Goal: Navigation & Orientation: Find specific page/section

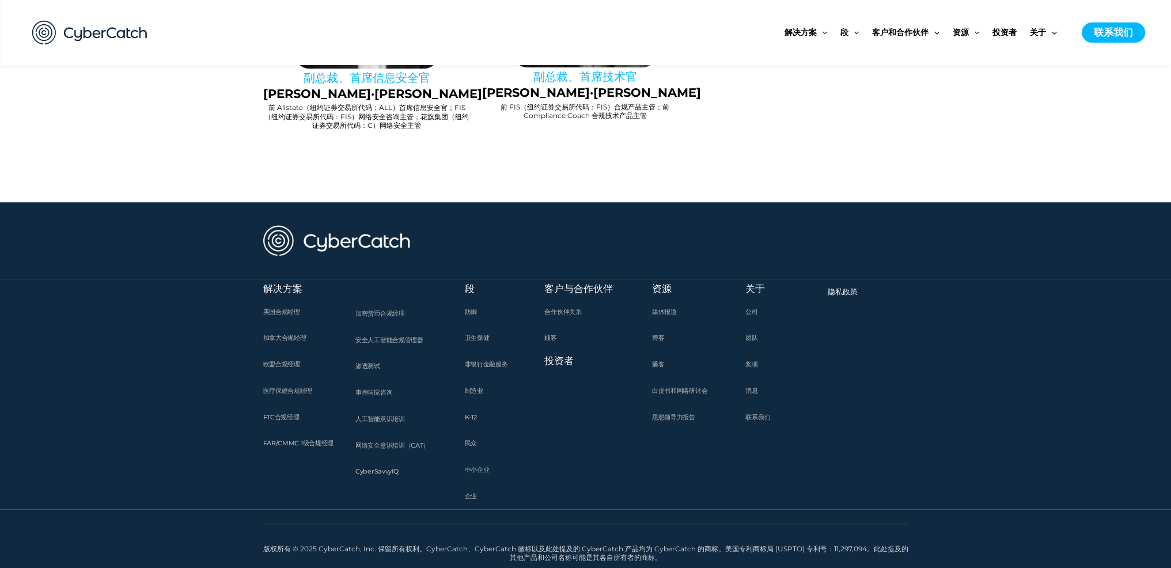
scroll to position [1290, 0]
click at [755, 316] on link "公司" at bounding box center [751, 312] width 12 height 14
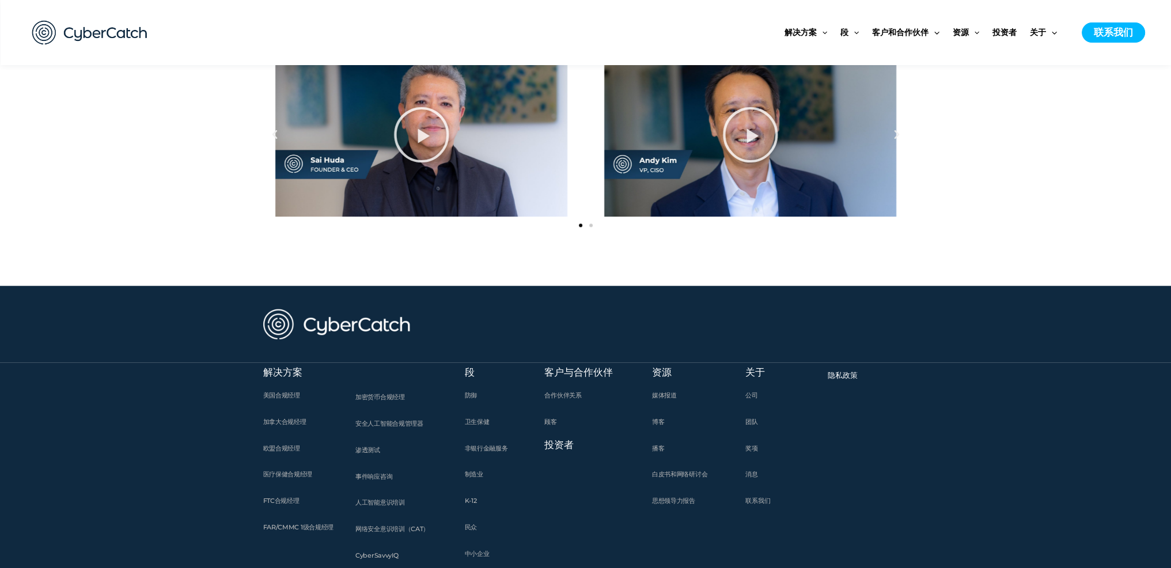
scroll to position [1422, 0]
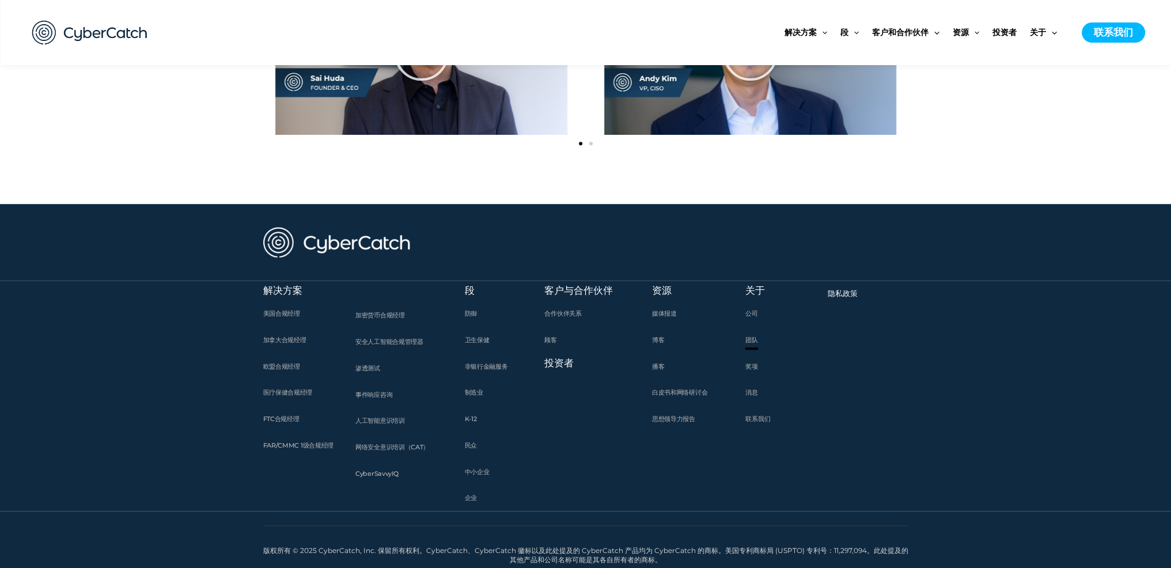
click at [758, 340] on font "团队" at bounding box center [751, 340] width 12 height 8
